Goal: Task Accomplishment & Management: Use online tool/utility

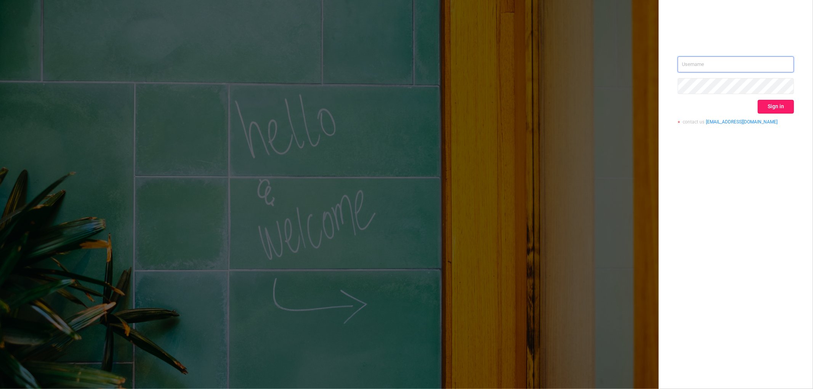
type input "mrosenberg@mediaocean.com"
click at [766, 108] on button "Sign in" at bounding box center [776, 107] width 36 height 14
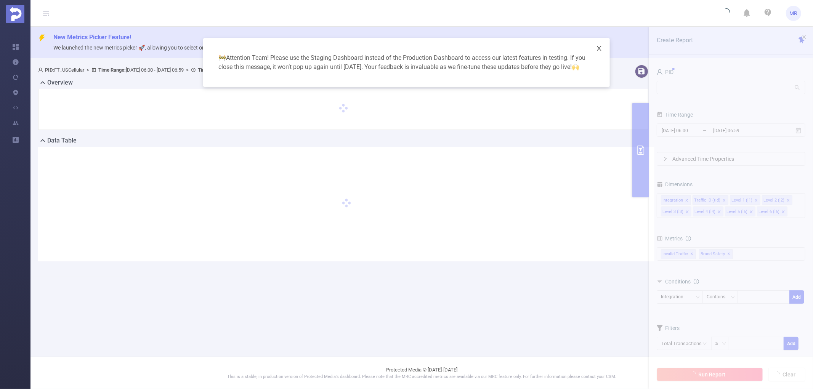
click at [600, 47] on icon "icon: close" at bounding box center [599, 48] width 6 height 6
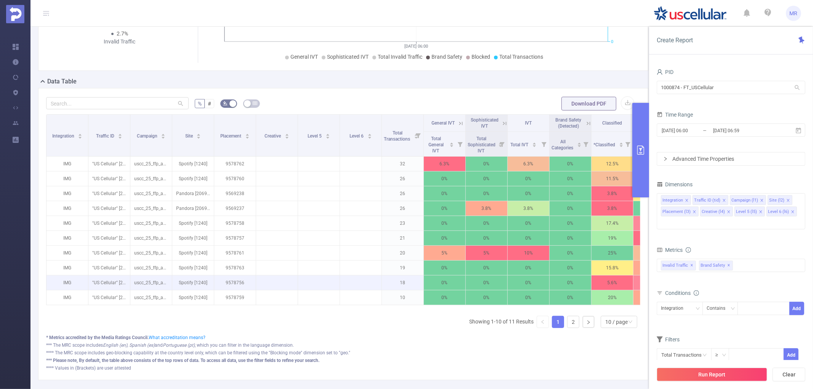
scroll to position [169, 0]
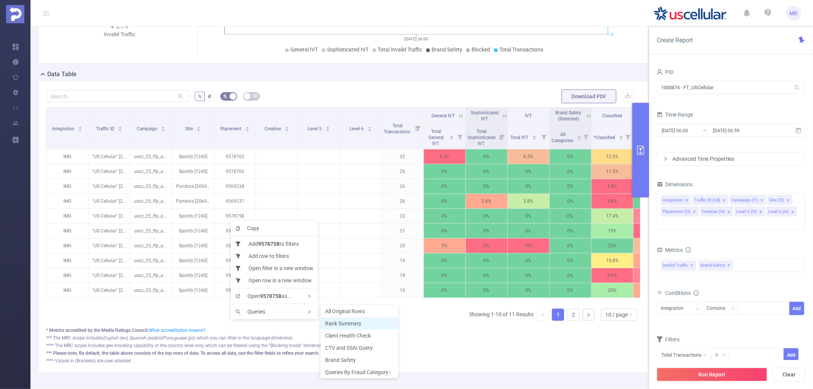
click at [346, 319] on li "Rank Summary" at bounding box center [360, 324] width 78 height 12
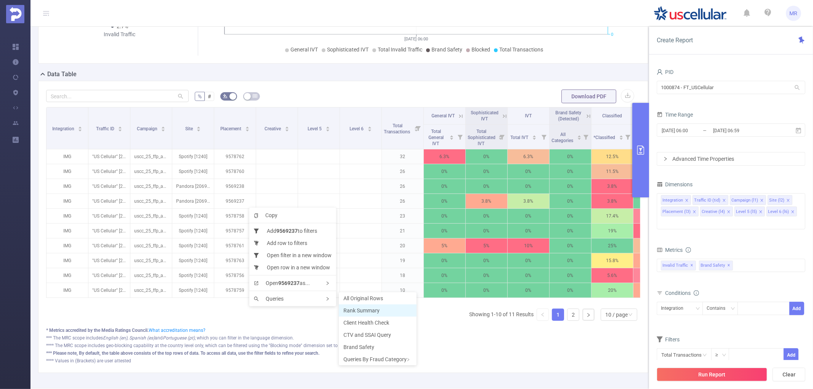
click at [366, 309] on span "Rank Summary" at bounding box center [361, 311] width 36 height 6
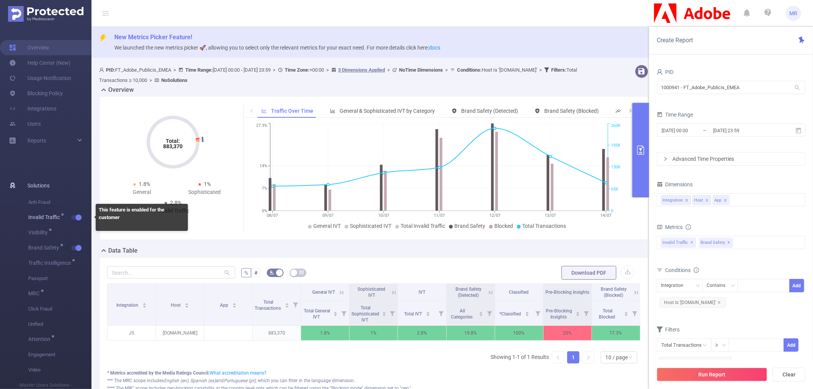
click at [76, 216] on button "button" at bounding box center [76, 217] width 11 height 5
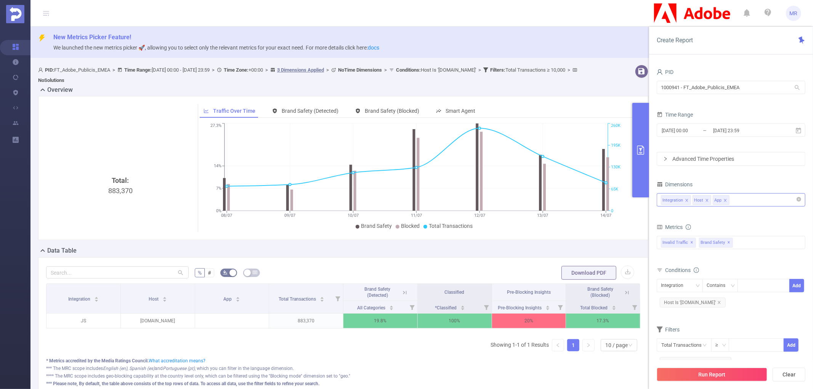
click at [727, 200] on icon "icon: close" at bounding box center [726, 201] width 4 height 4
click at [747, 238] on div "Invalid Traffic ✕ Brand Safety ✕" at bounding box center [731, 242] width 149 height 13
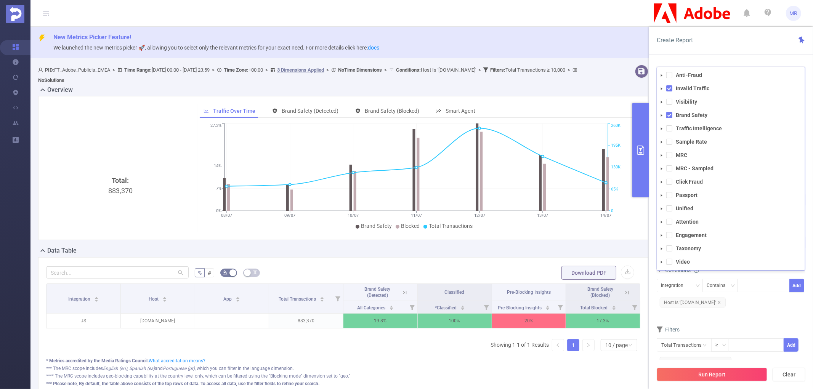
click at [662, 117] on icon "icon: caret-down" at bounding box center [662, 116] width 4 height 4
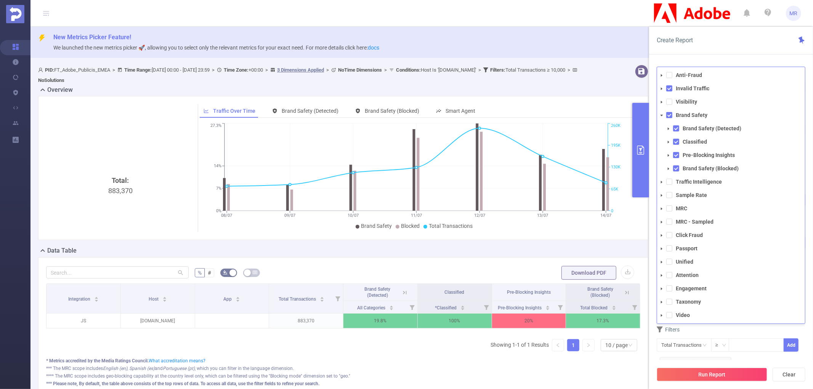
click at [662, 117] on icon "icon: caret-down" at bounding box center [662, 116] width 4 height 4
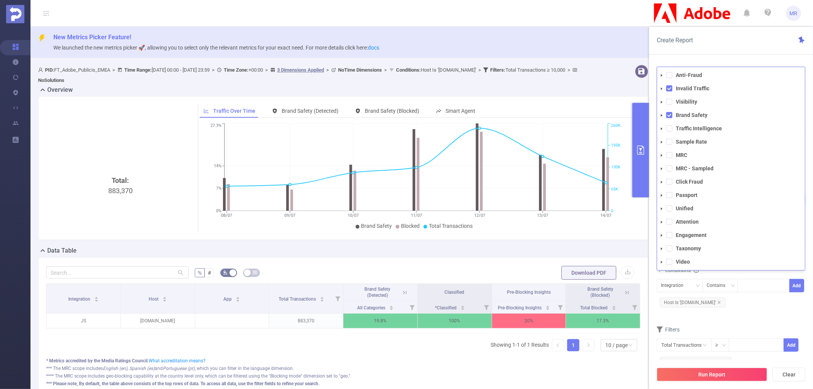
click at [695, 55] on div "Create Report PID 1000941 - FT_Adobe_Publicis_EMEA 1000941 - FT_Adobe_Publicis_…" at bounding box center [731, 208] width 164 height 363
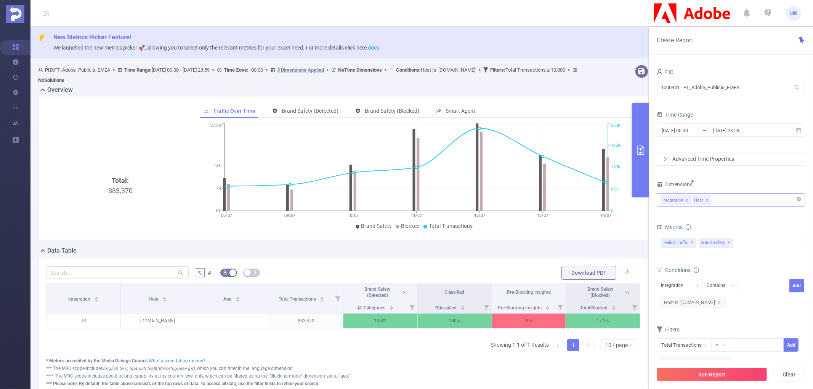
click at [731, 204] on div "Integration Host" at bounding box center [731, 200] width 140 height 13
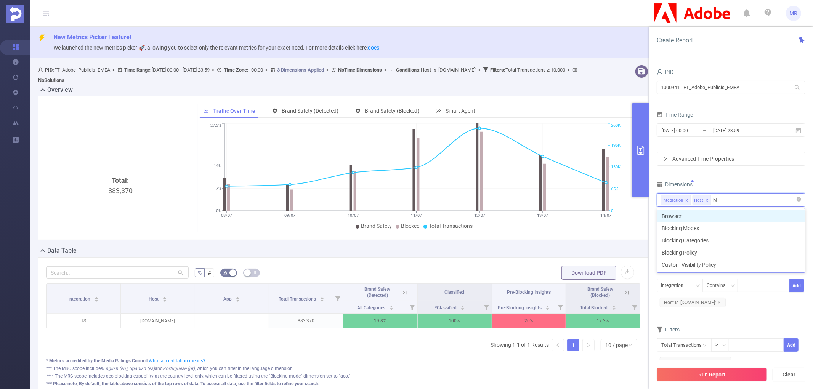
type input "blo"
click at [731, 213] on li "Blocking Modes" at bounding box center [731, 216] width 148 height 12
type input "blo"
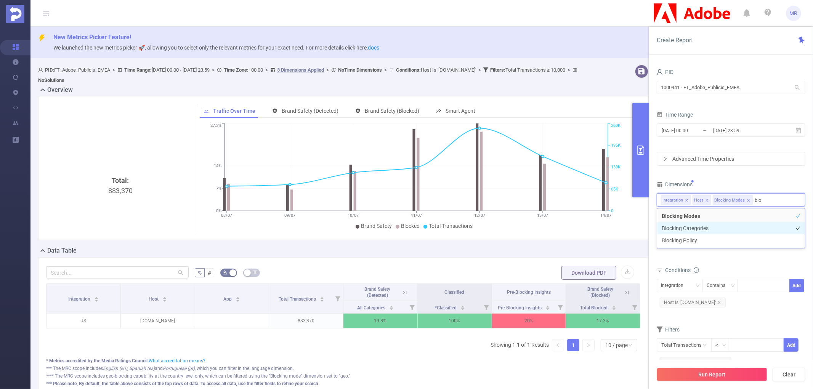
click at [719, 226] on li "Blocking Categories" at bounding box center [731, 228] width 148 height 12
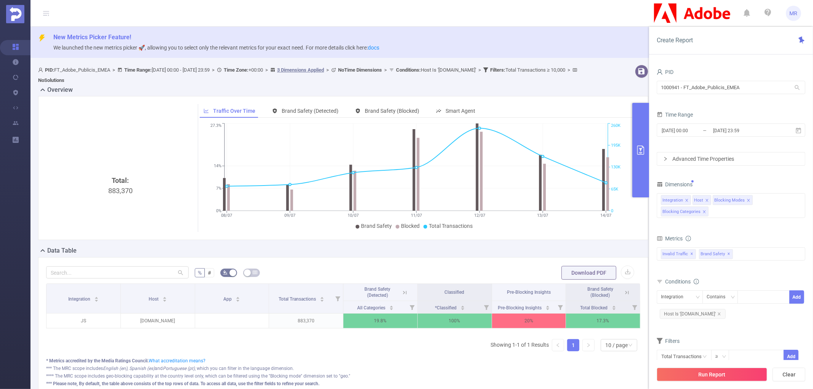
click at [724, 176] on div "PID 1000941 - FT_Adobe_Publicis_EMEA 1000941 - FT_Adobe_Publicis_EMEA Time Rang…" at bounding box center [731, 226] width 149 height 319
click at [706, 127] on input "[DATE] 00:00" at bounding box center [692, 130] width 62 height 10
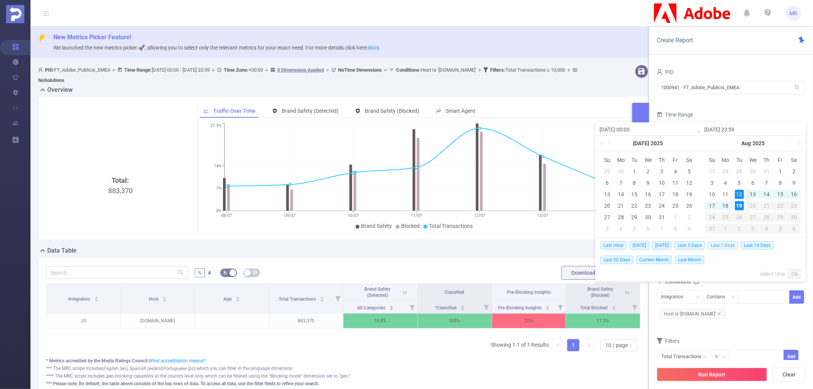
click at [722, 246] on span "Last 7 Days" at bounding box center [723, 245] width 30 height 8
type input "[DATE] 00:00"
type input "[DATE] 23:59"
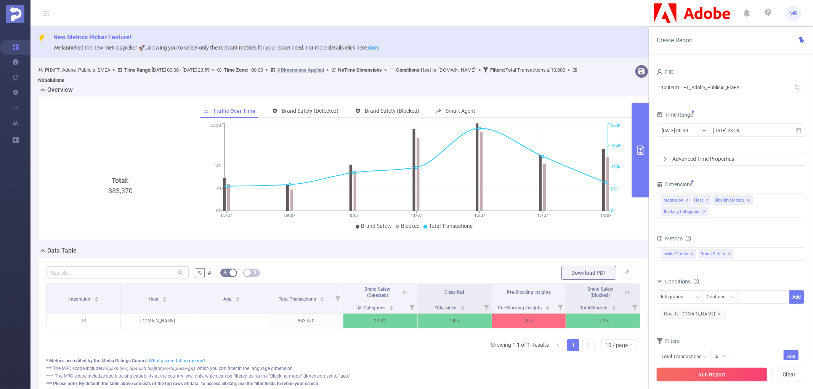
click at [706, 374] on button "Run Report" at bounding box center [712, 375] width 111 height 14
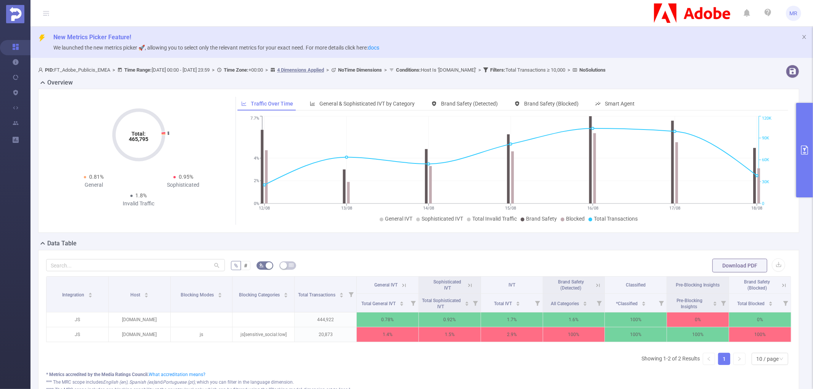
click at [799, 149] on button "primary" at bounding box center [804, 150] width 17 height 95
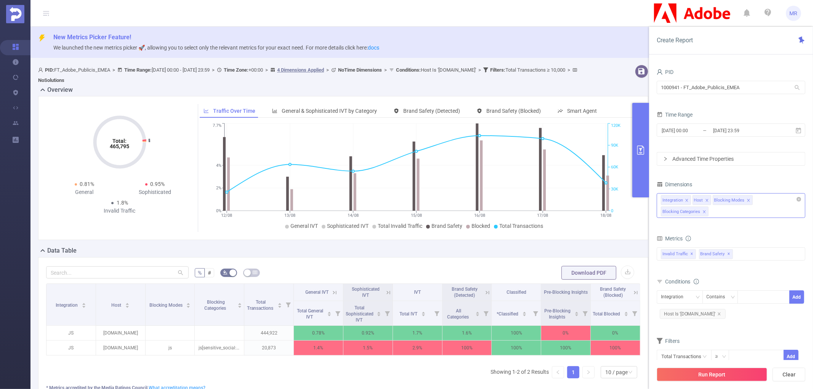
click at [737, 215] on div "Integration Host Blocking Modes Blocking Categories" at bounding box center [731, 205] width 149 height 25
type input "blo"
click at [706, 254] on li "Blocking Policy" at bounding box center [731, 252] width 148 height 12
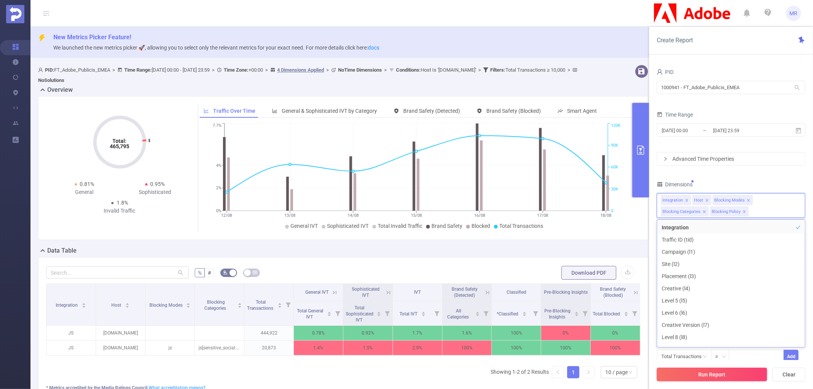
click at [685, 375] on button "Run Report" at bounding box center [712, 375] width 111 height 14
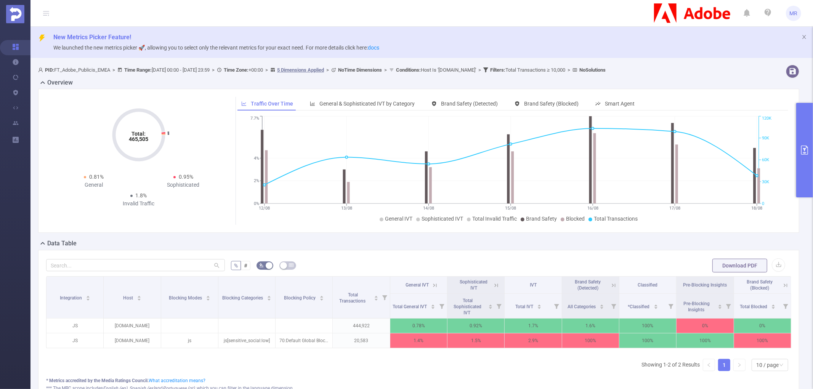
click at [808, 145] on button "primary" at bounding box center [804, 150] width 17 height 95
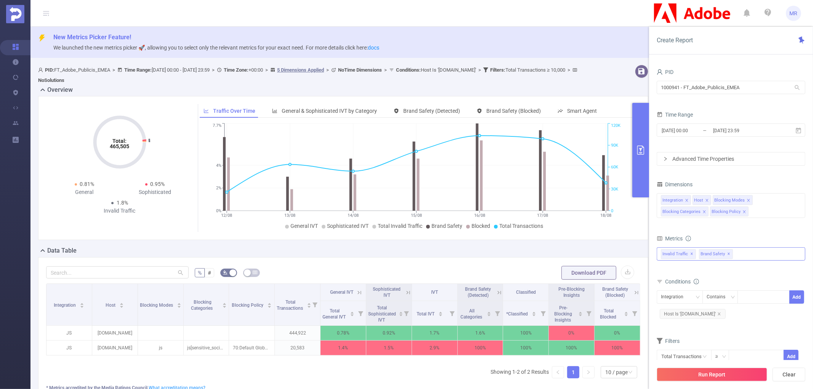
click at [694, 253] on span "✕" at bounding box center [692, 254] width 3 height 9
click at [714, 374] on button "Run Report" at bounding box center [712, 375] width 111 height 14
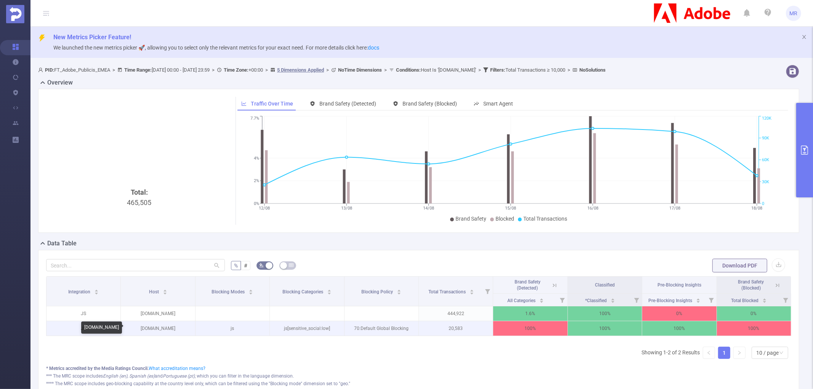
drag, startPoint x: 142, startPoint y: 327, endPoint x: 170, endPoint y: 331, distance: 28.4
click at [170, 331] on p "[DOMAIN_NAME]" at bounding box center [158, 328] width 74 height 14
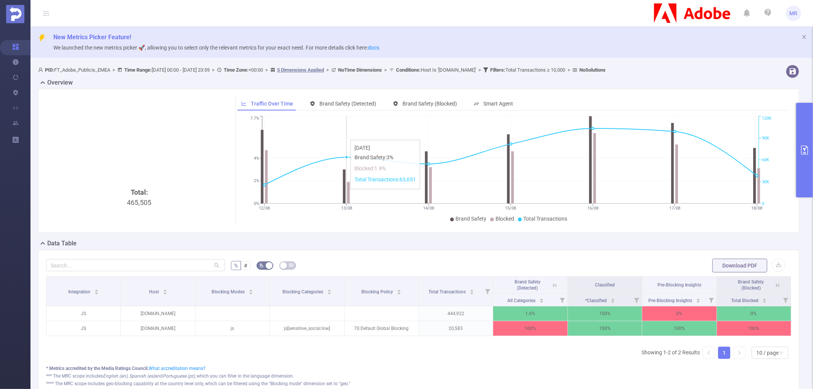
copy p "[DOMAIN_NAME]"
